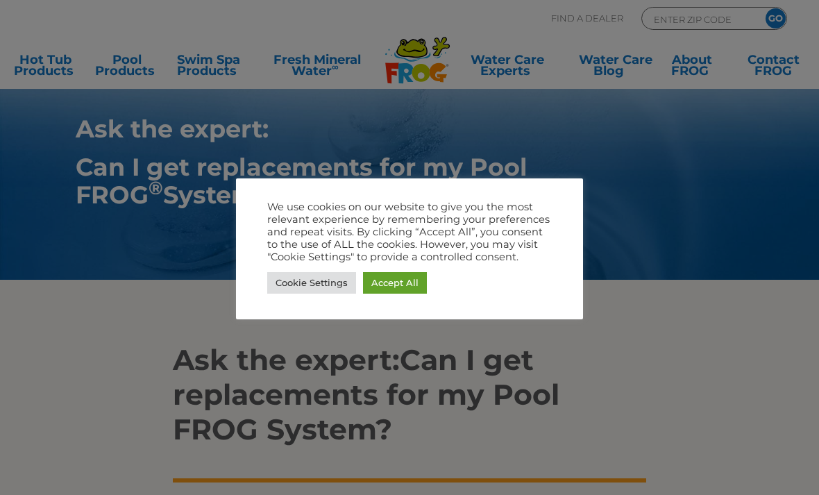
click at [399, 273] on link "Accept All" at bounding box center [395, 283] width 64 height 22
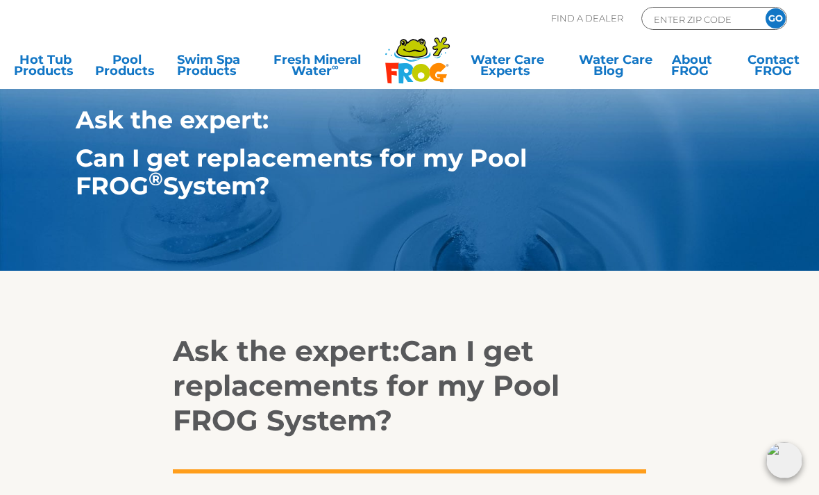
scroll to position [13, 0]
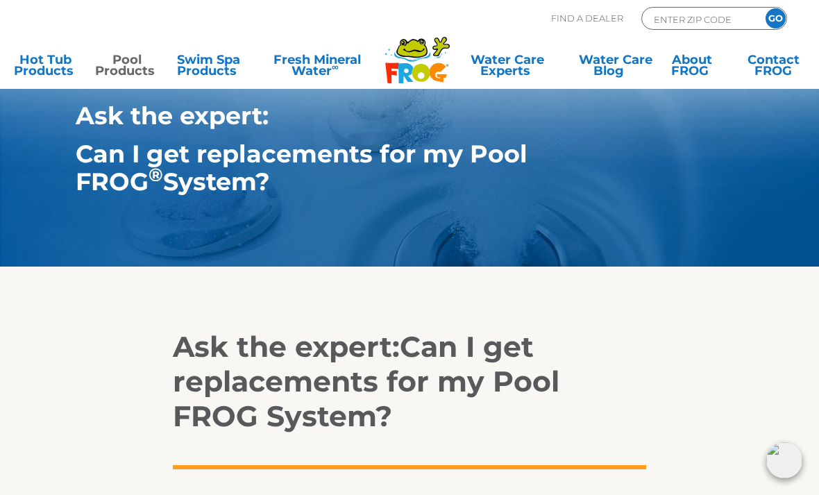
click at [120, 62] on link "Pool Products" at bounding box center [126, 68] width 63 height 28
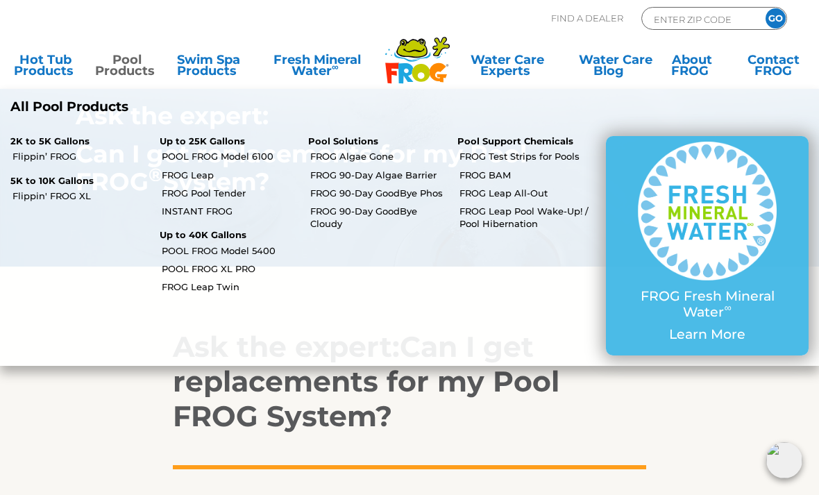
click at [185, 250] on link "POOL FROG Model 5400" at bounding box center [230, 250] width 137 height 12
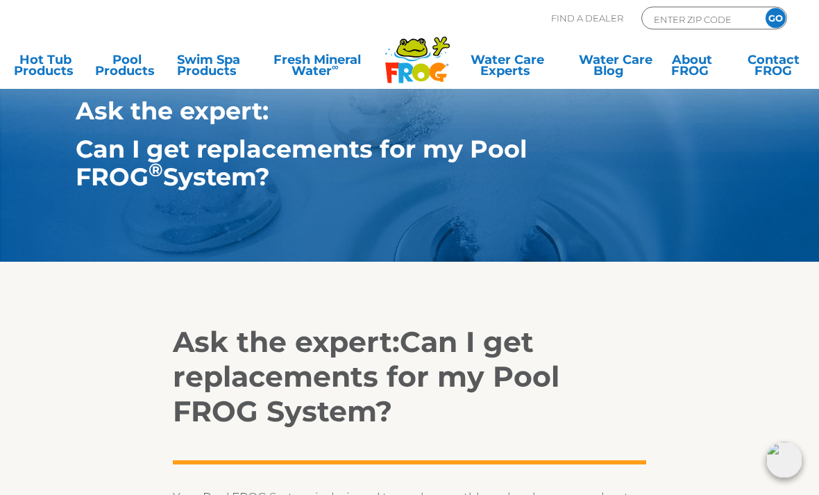
scroll to position [10, 0]
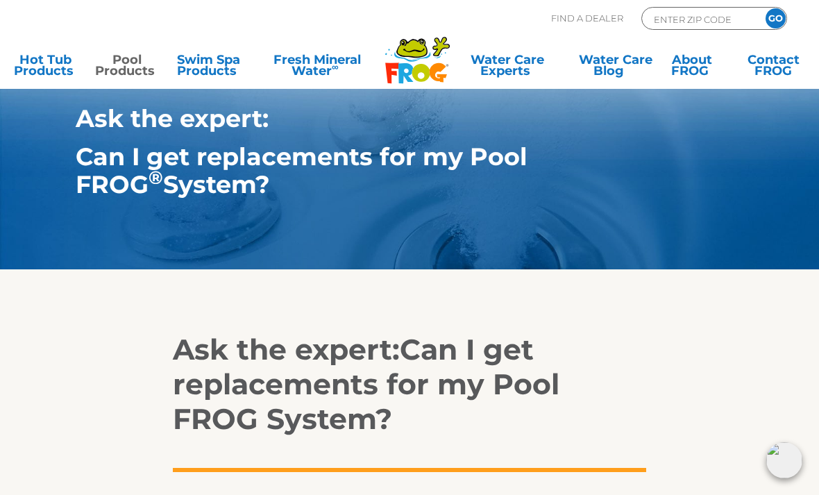
click at [120, 58] on link "Pool Products" at bounding box center [126, 68] width 63 height 28
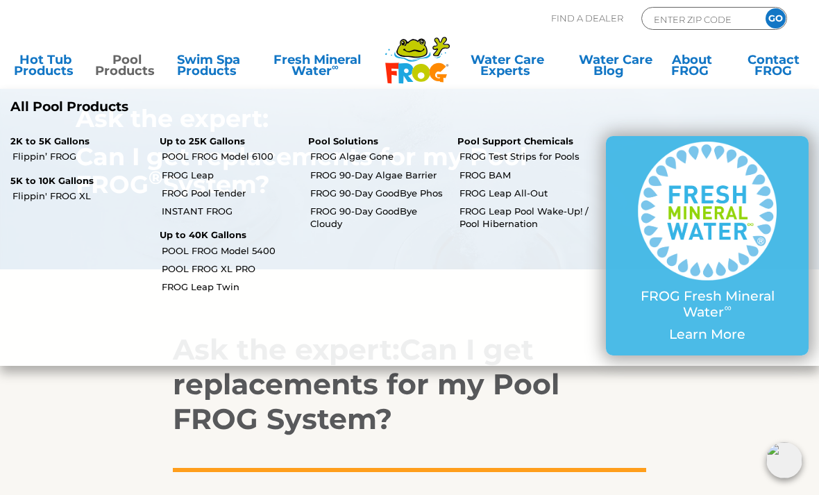
click at [184, 154] on link "POOL FROG Model 6100" at bounding box center [230, 156] width 137 height 12
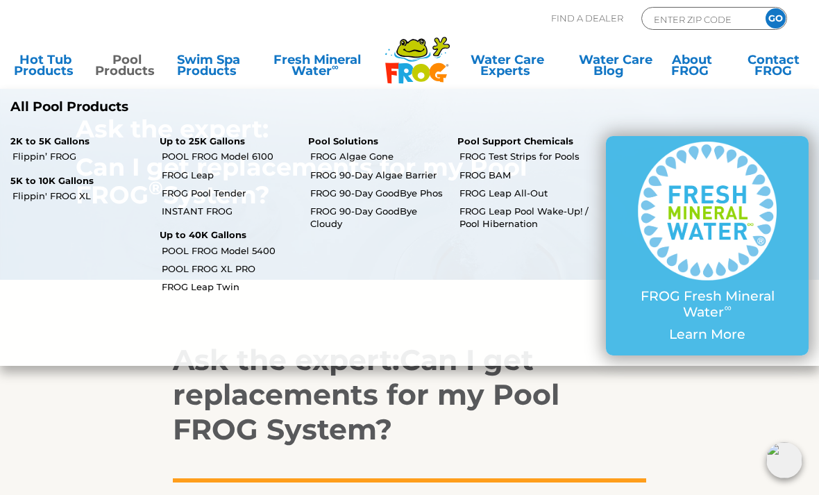
scroll to position [55, 0]
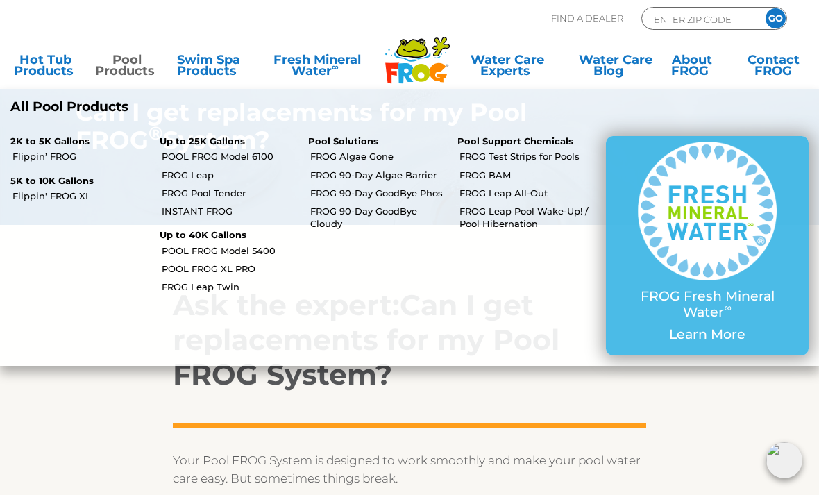
click at [166, 176] on link "FROG Leap" at bounding box center [230, 175] width 137 height 12
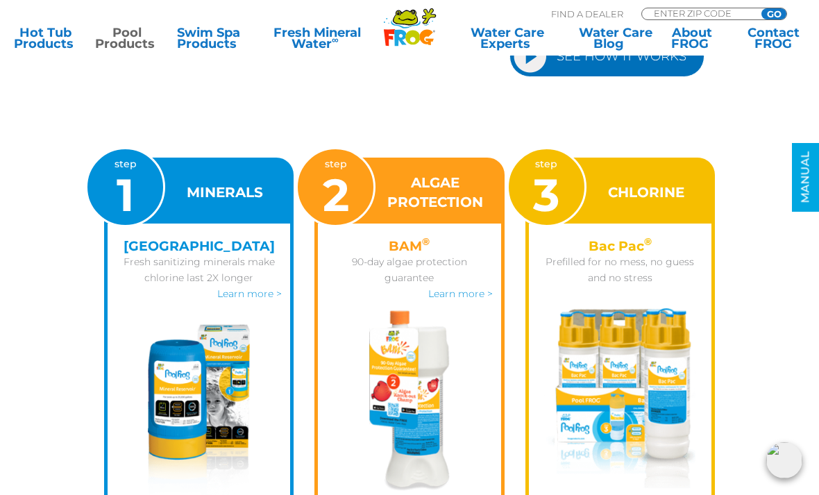
scroll to position [1526, 0]
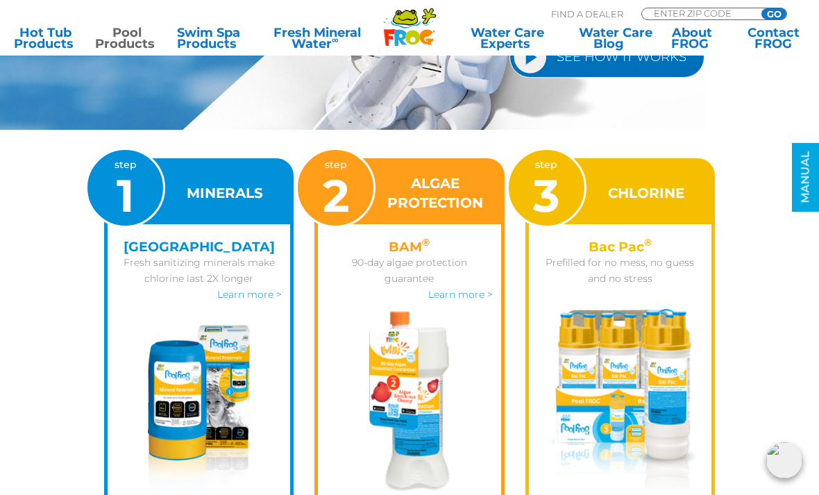
click at [236, 290] on link "Learn more >" at bounding box center [249, 294] width 65 height 12
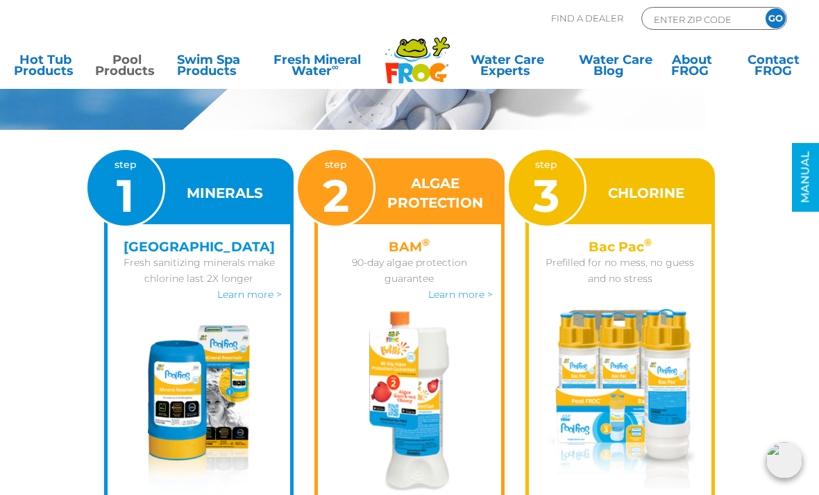
scroll to position [1570, 0]
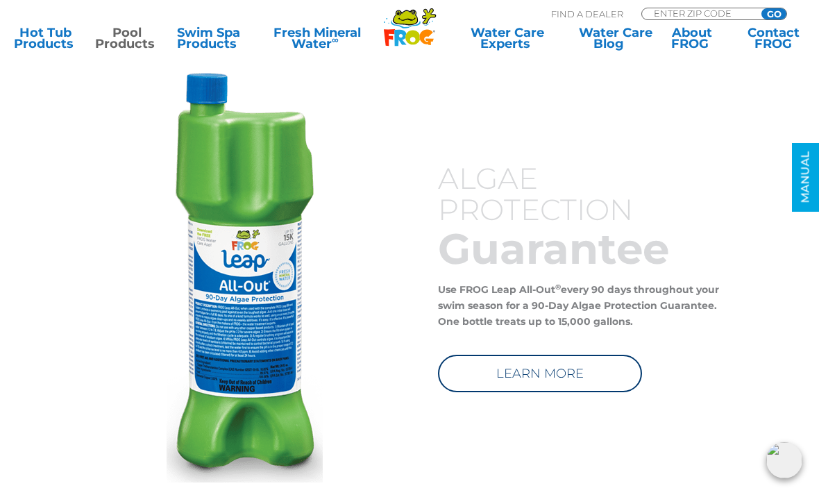
scroll to position [4108, 0]
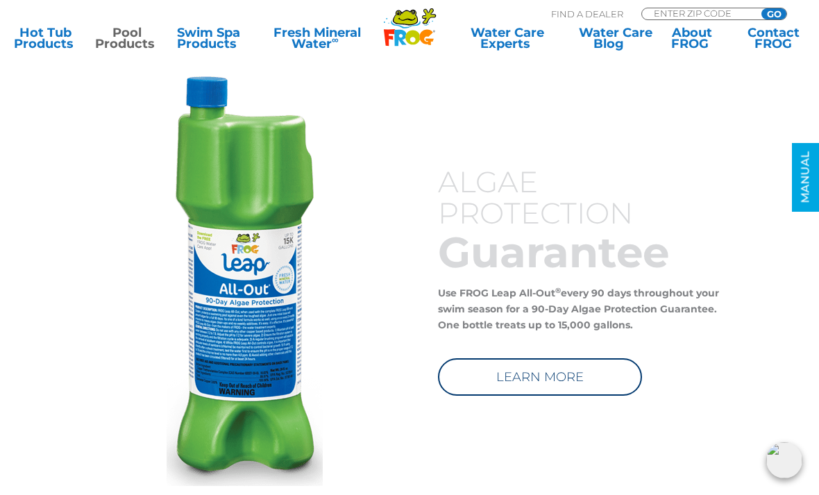
click at [636, 382] on link "LEARN MORE" at bounding box center [540, 376] width 204 height 37
